Goal: Use online tool/utility: Utilize a website feature to perform a specific function

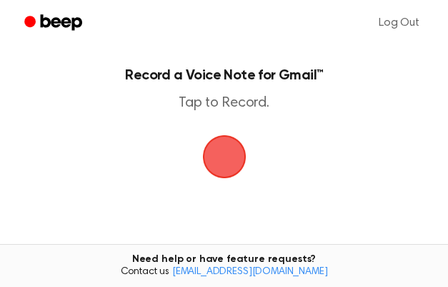
scroll to position [83, 0]
